Goal: Information Seeking & Learning: Learn about a topic

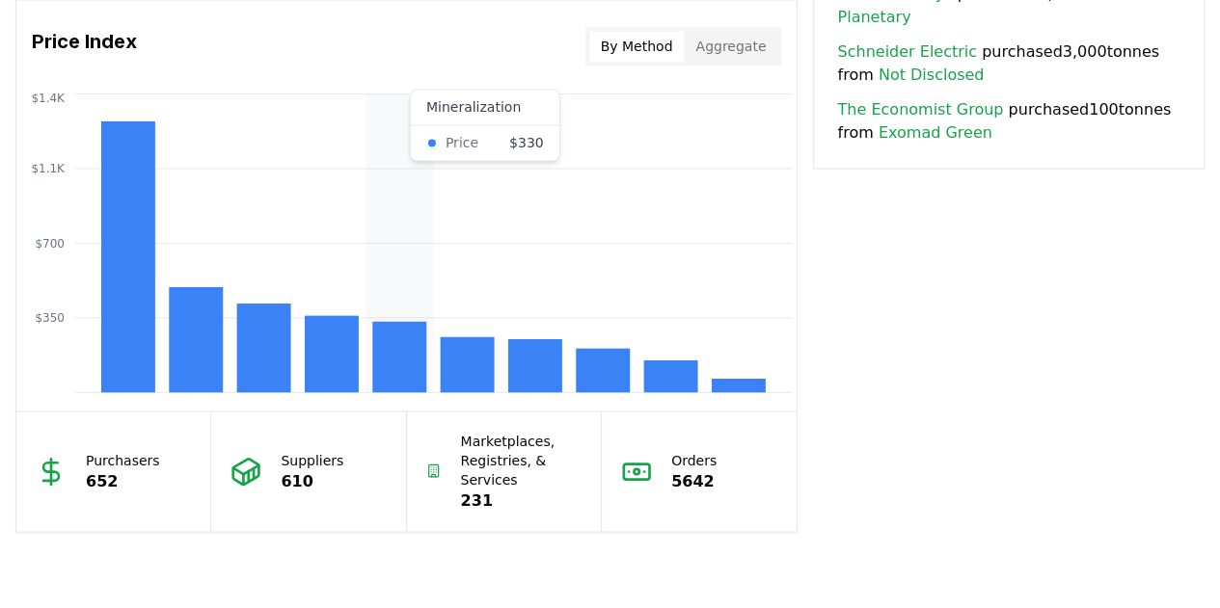
scroll to position [1590, 0]
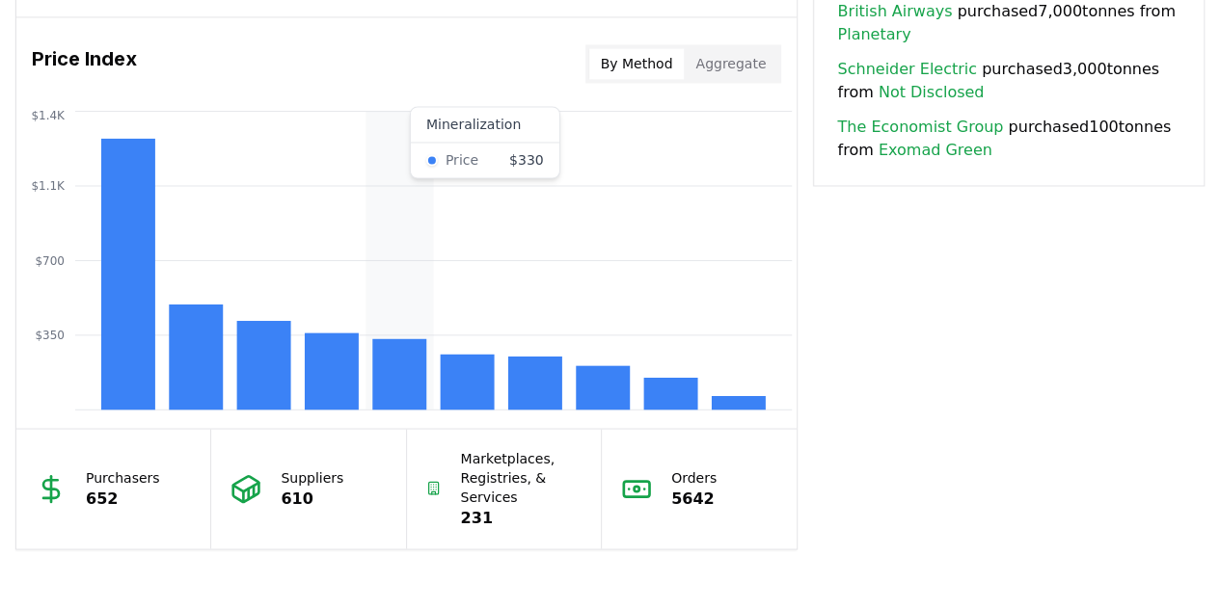
click at [393, 394] on rect at bounding box center [399, 373] width 54 height 71
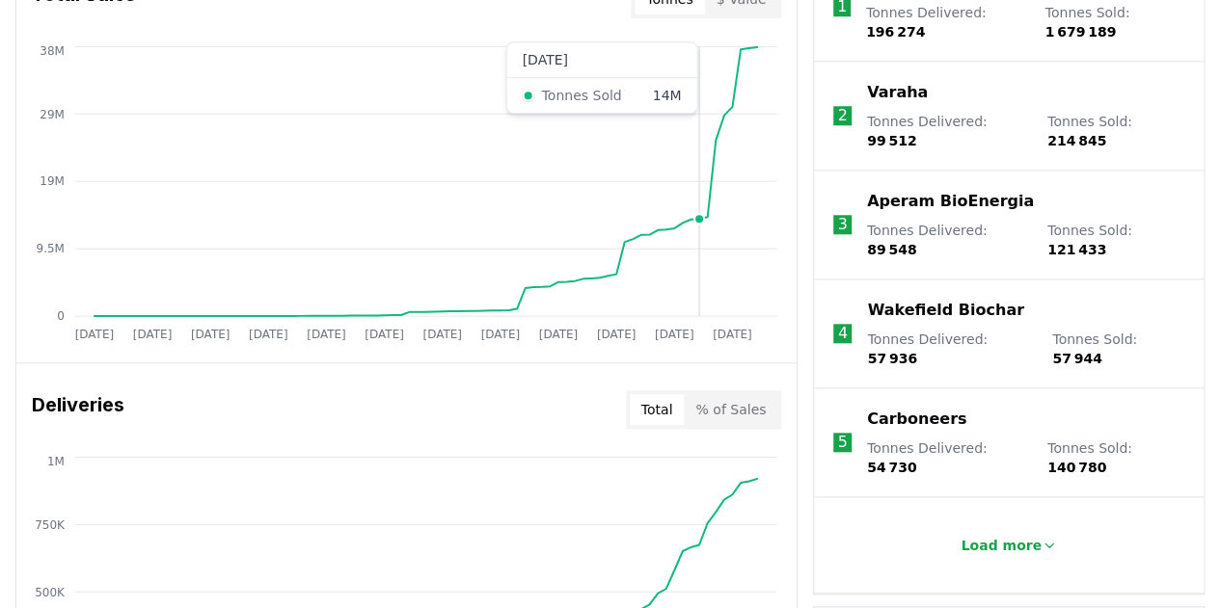
scroll to position [836, 0]
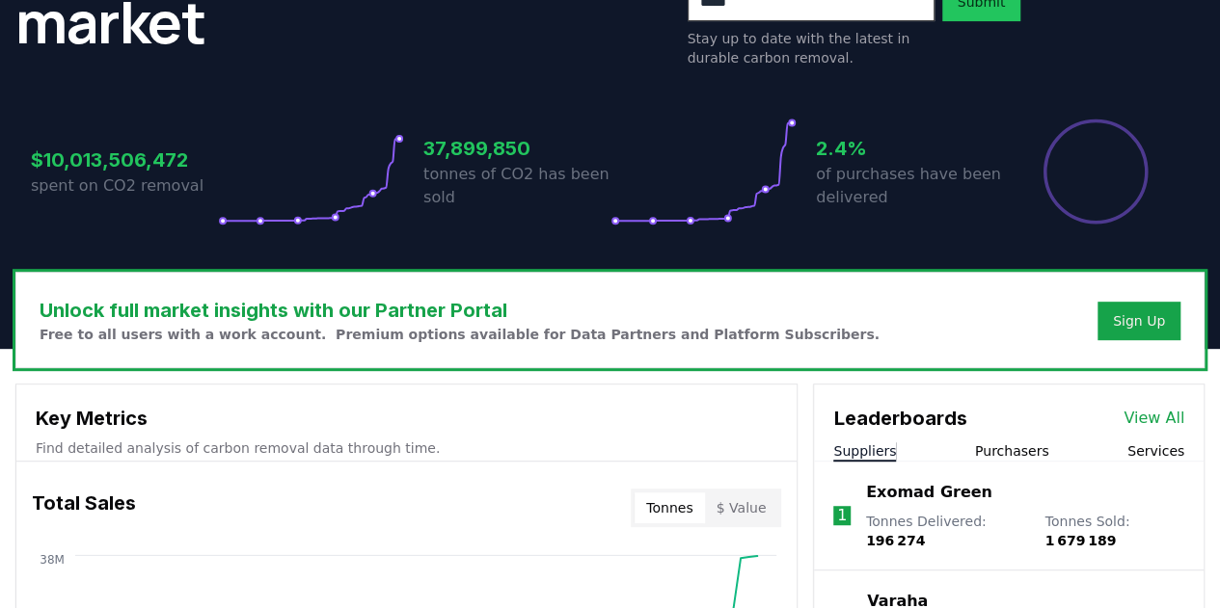
scroll to position [320, 0]
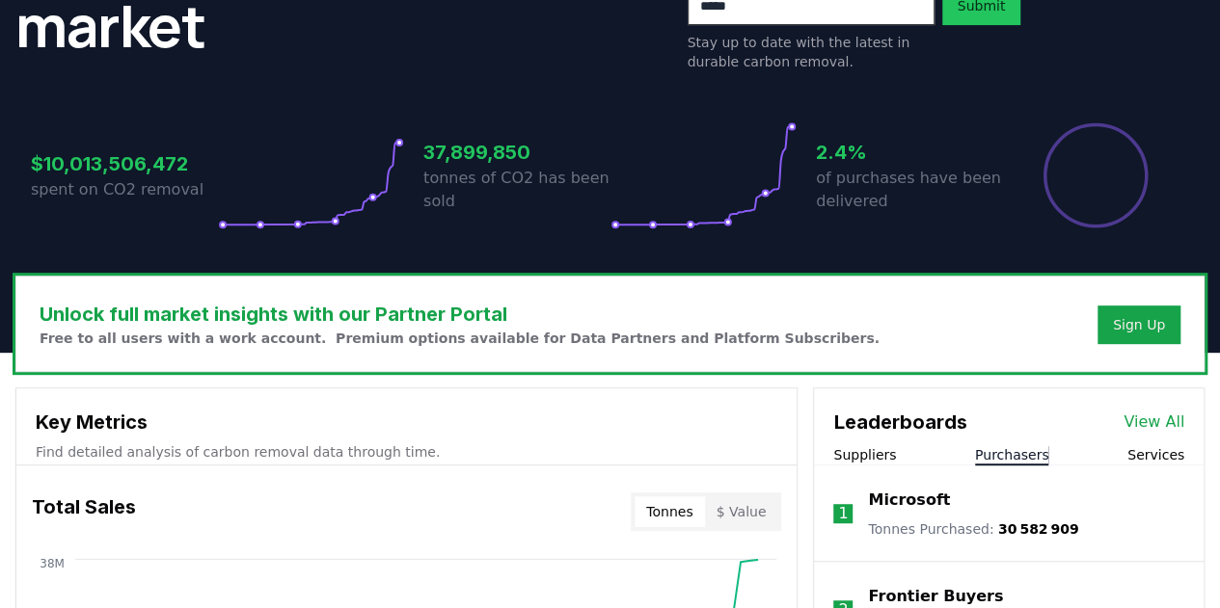
click at [993, 454] on button "Purchasers" at bounding box center [1012, 454] width 74 height 19
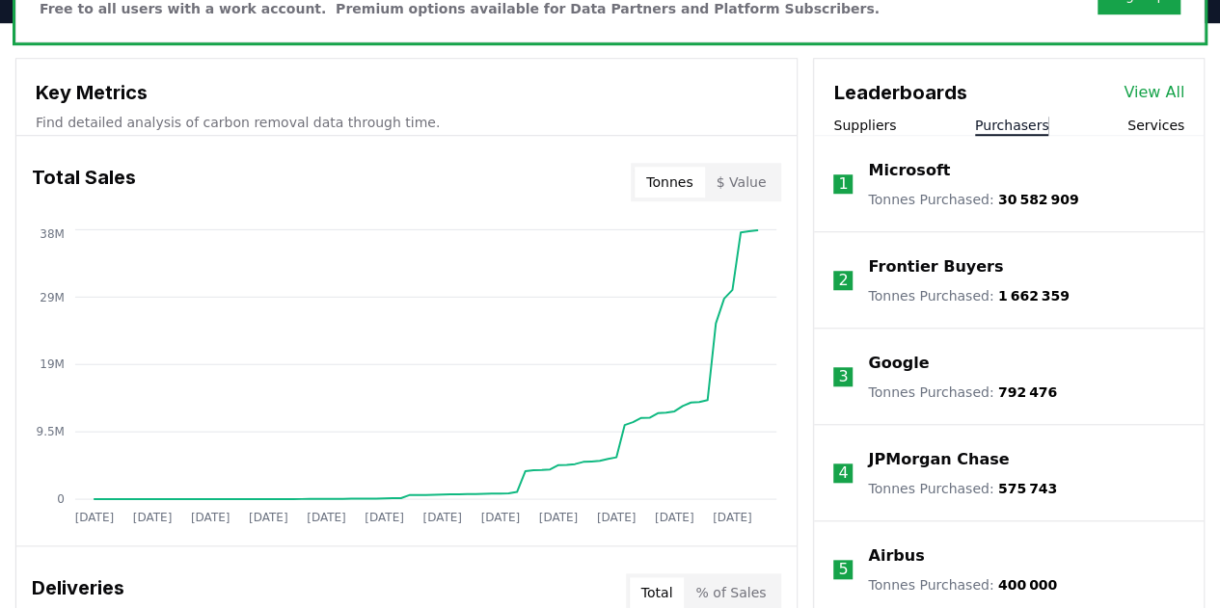
scroll to position [646, 0]
